Goal: Task Accomplishment & Management: Manage account settings

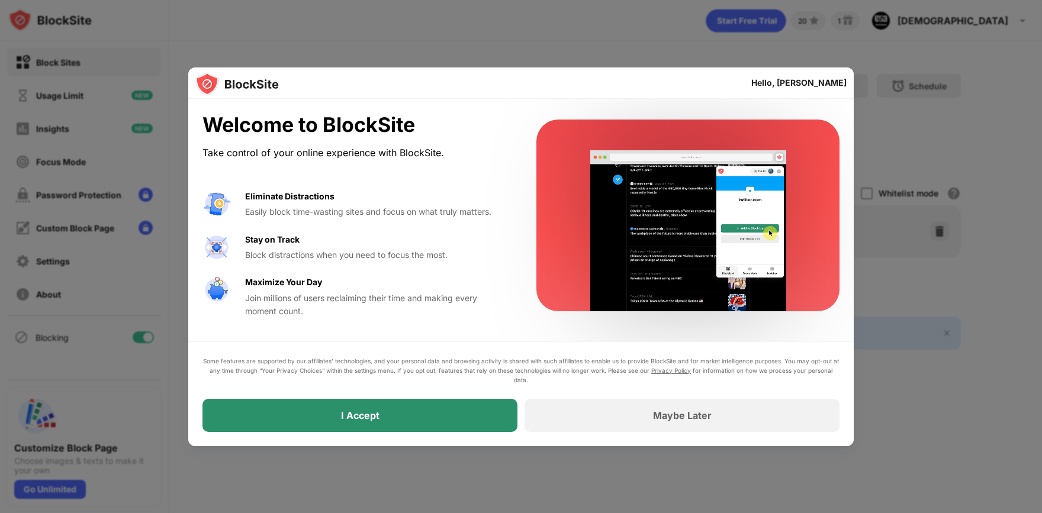
click at [486, 405] on div "I Accept" at bounding box center [359, 415] width 315 height 33
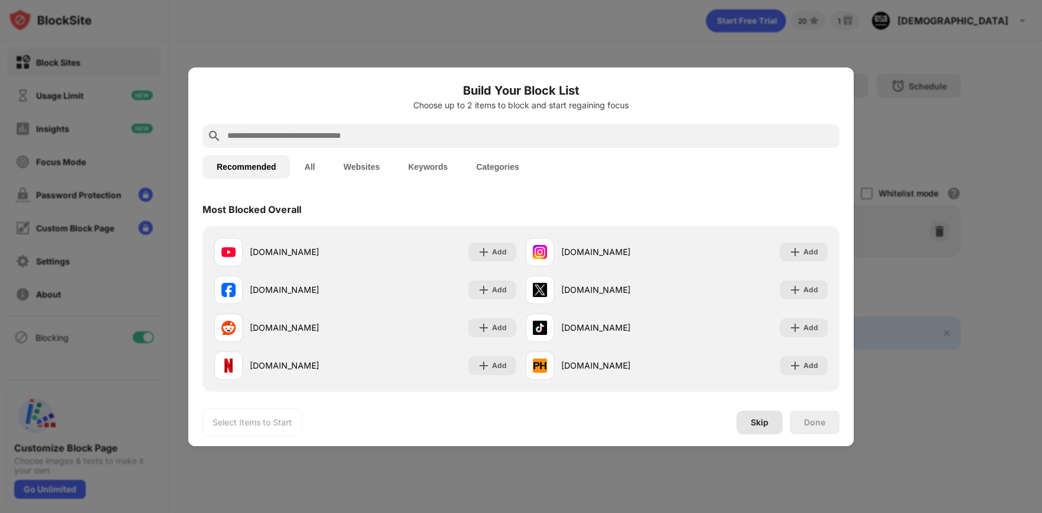
click at [751, 419] on div "Skip" at bounding box center [759, 422] width 18 height 9
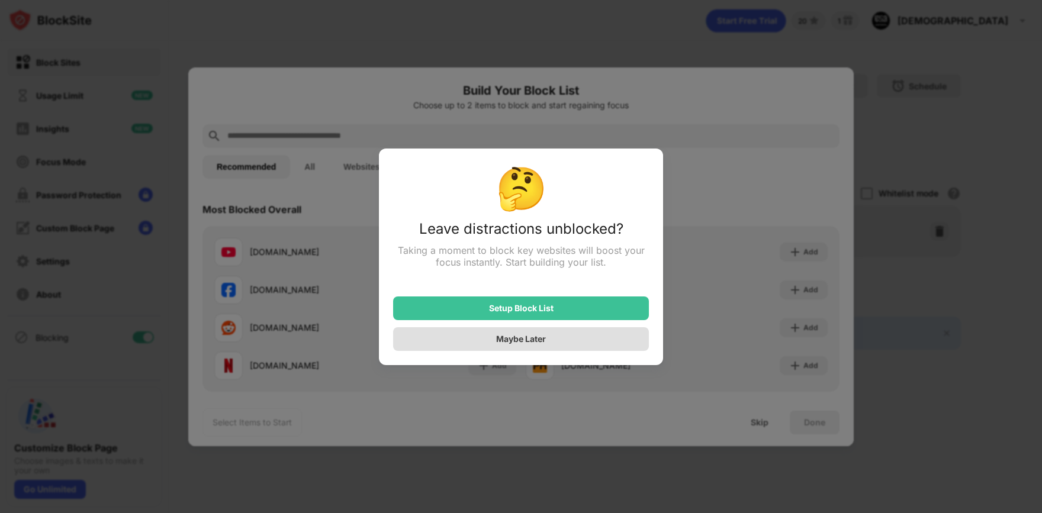
click at [515, 341] on div "Maybe Later" at bounding box center [521, 339] width 50 height 10
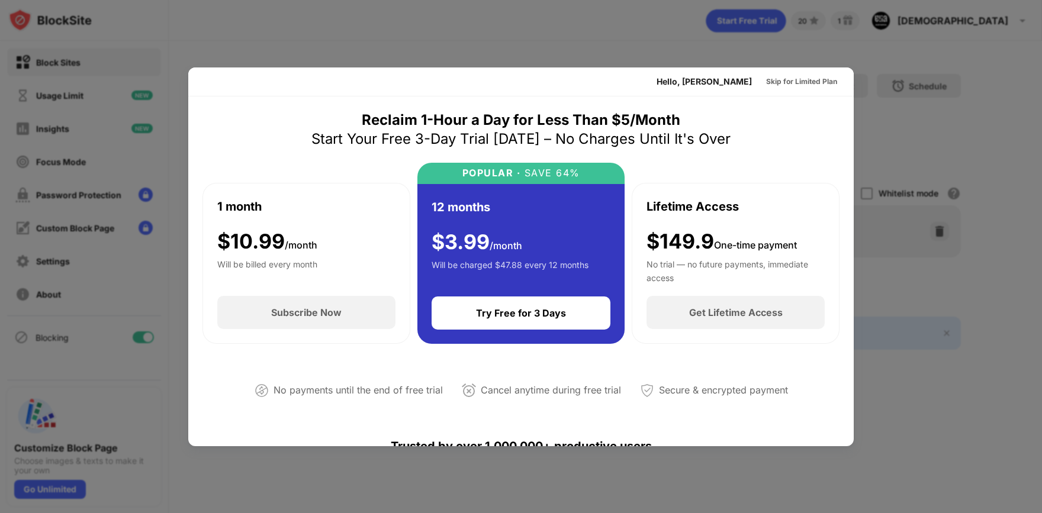
click at [922, 215] on div at bounding box center [521, 256] width 1042 height 513
click at [592, 36] on div at bounding box center [521, 256] width 1042 height 513
